Goal: Task Accomplishment & Management: Use online tool/utility

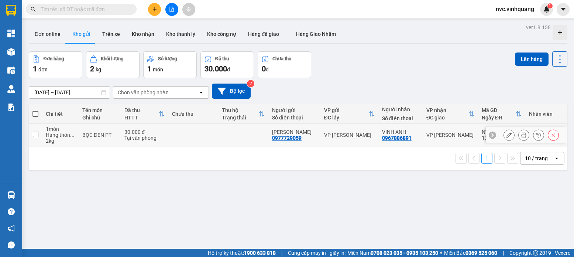
click at [87, 133] on div "BỌC ĐEN PT" at bounding box center [99, 135] width 35 height 6
checkbox input "true"
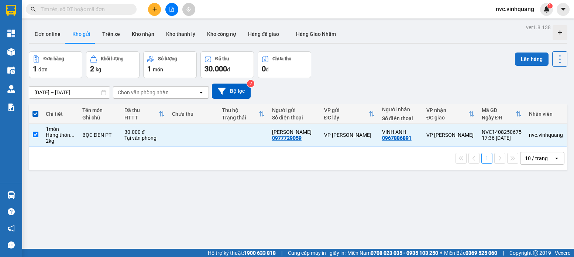
click at [518, 62] on button "Lên hàng" at bounding box center [532, 58] width 34 height 13
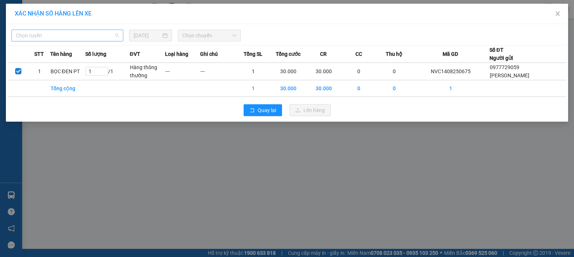
click at [93, 35] on span "Chọn tuyến" at bounding box center [67, 35] width 103 height 11
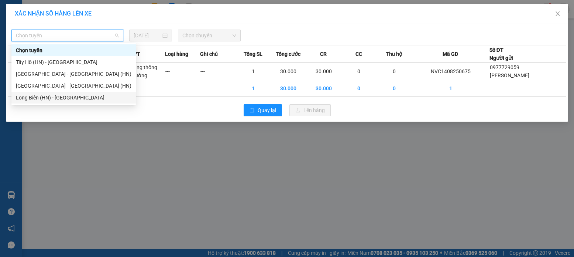
click at [28, 99] on div "Long Biên (HN) - [GEOGRAPHIC_DATA]" at bounding box center [74, 97] width 116 height 8
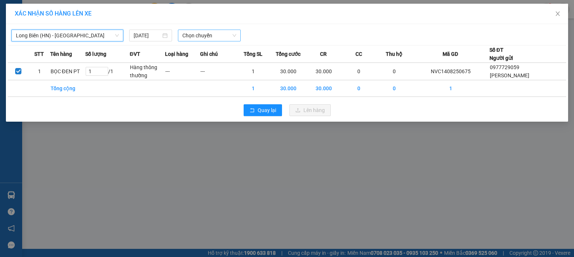
click at [228, 35] on span "Chọn chuyến" at bounding box center [209, 35] width 54 height 11
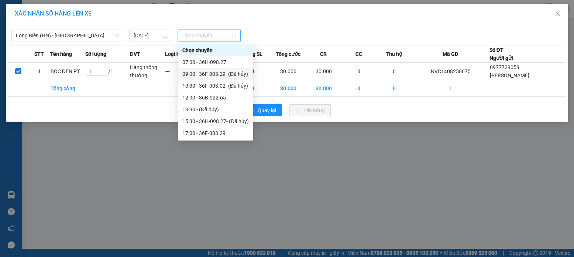
scroll to position [24, 0]
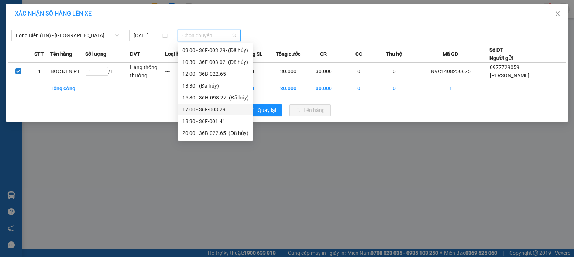
click at [214, 116] on div "Chọn chuyến 07:00 - 36H-098.27 09:00 - 36F-003.29 - (Đã hủy) 10:30 - 36F-003.02…" at bounding box center [215, 80] width 75 height 118
click at [213, 116] on div "18:30 - 36F-001.41" at bounding box center [215, 121] width 75 height 12
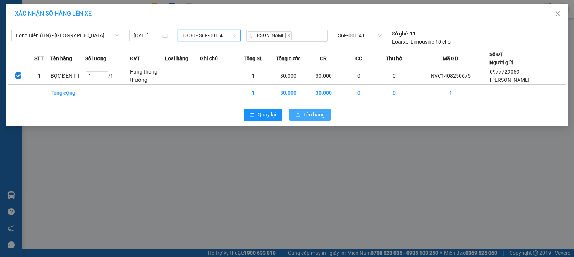
click at [310, 115] on span "Lên hàng" at bounding box center [313, 114] width 21 height 8
